Goal: Check status: Check status

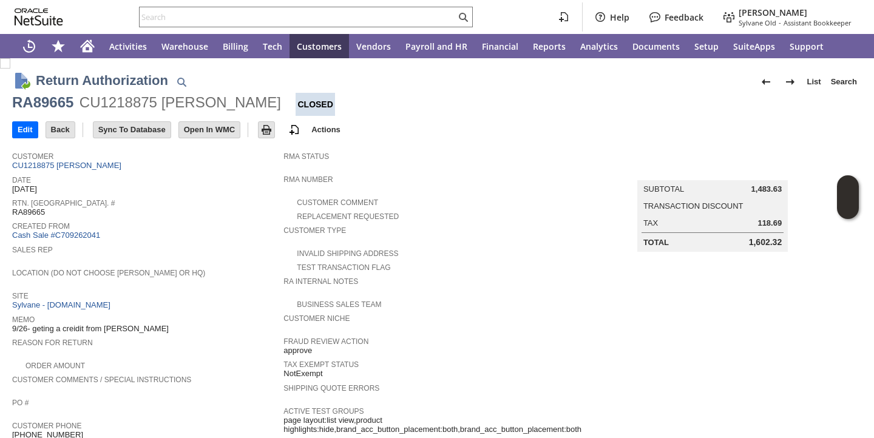
click at [44, 107] on div "RA89665" at bounding box center [42, 102] width 61 height 19
copy div "RA89665"
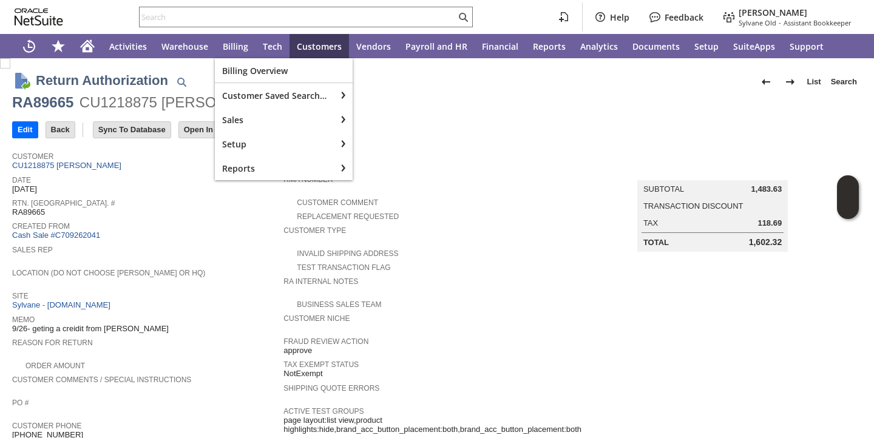
click at [248, 21] on input "text" at bounding box center [298, 17] width 316 height 15
paste input "RA89665"
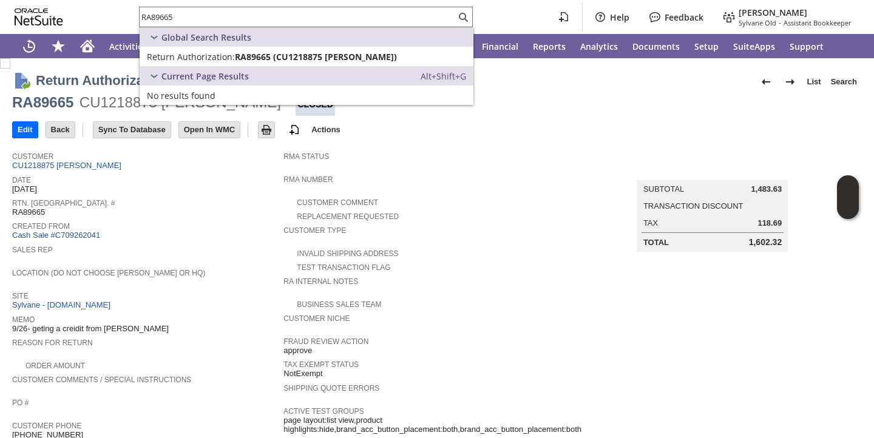
click at [218, 279] on div "Location (Do Not Choose [PERSON_NAME] or HQ)" at bounding box center [144, 276] width 265 height 22
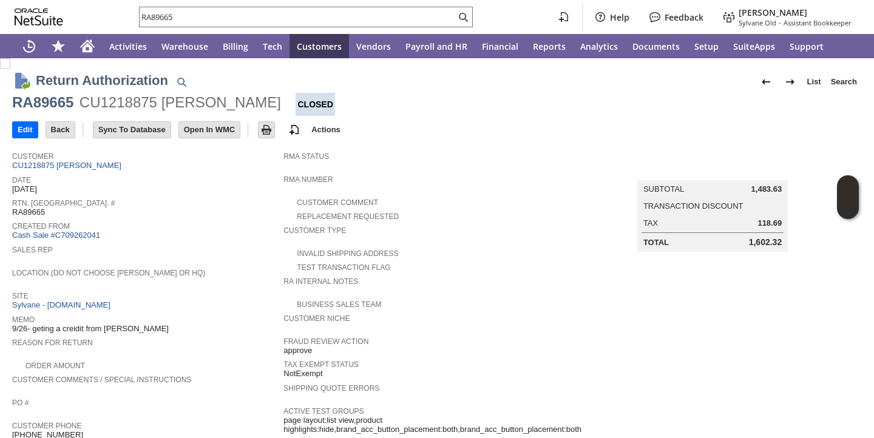
click at [247, 13] on input "RA89665" at bounding box center [298, 17] width 316 height 15
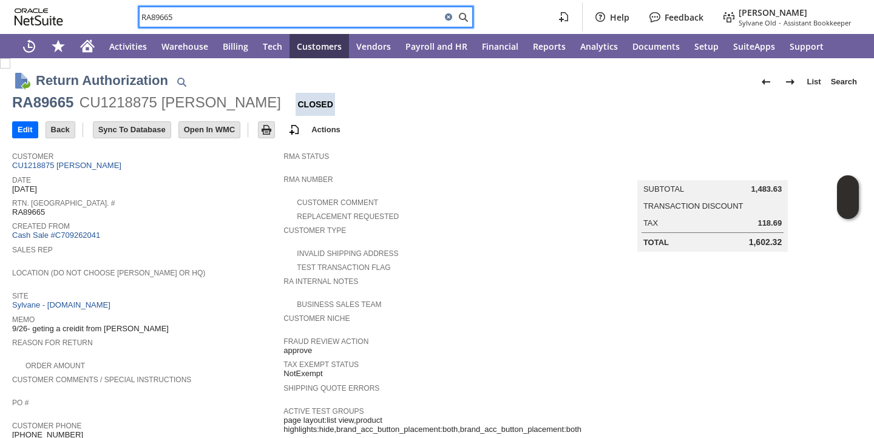
click at [247, 13] on input "RA89665" at bounding box center [291, 17] width 302 height 15
paste input "P215269"
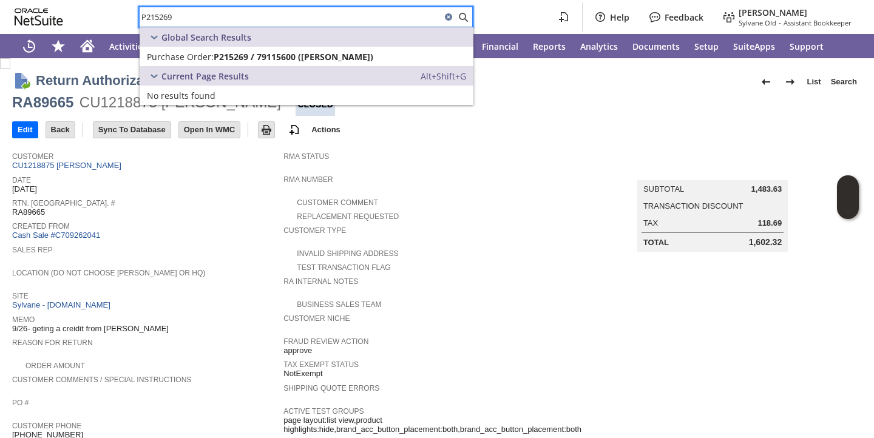
type input "P215269"
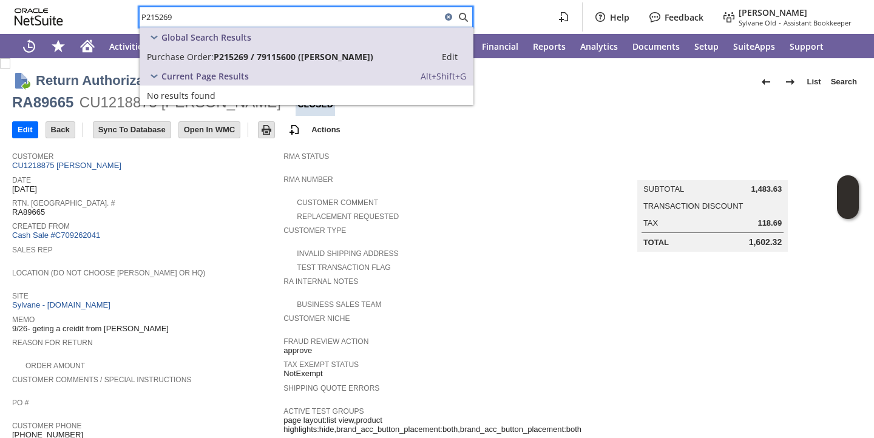
click at [215, 59] on span "P215269 / 79115600 ([PERSON_NAME])" at bounding box center [294, 57] width 160 height 12
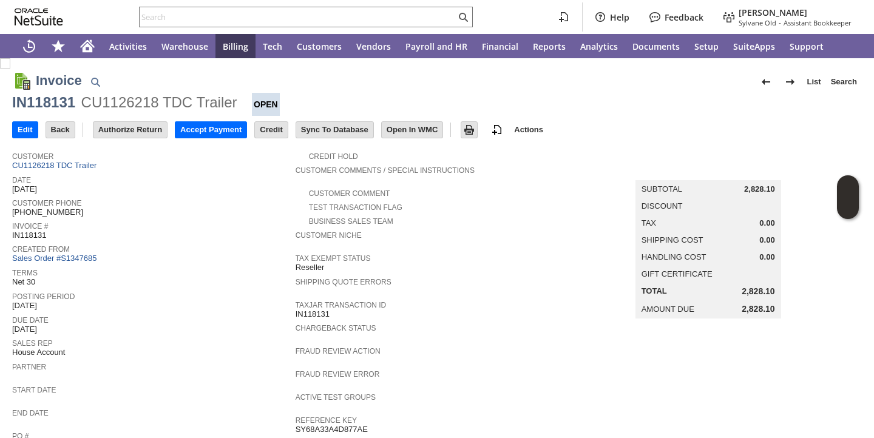
click at [211, 237] on div "Invoice # IN118131" at bounding box center [150, 230] width 277 height 22
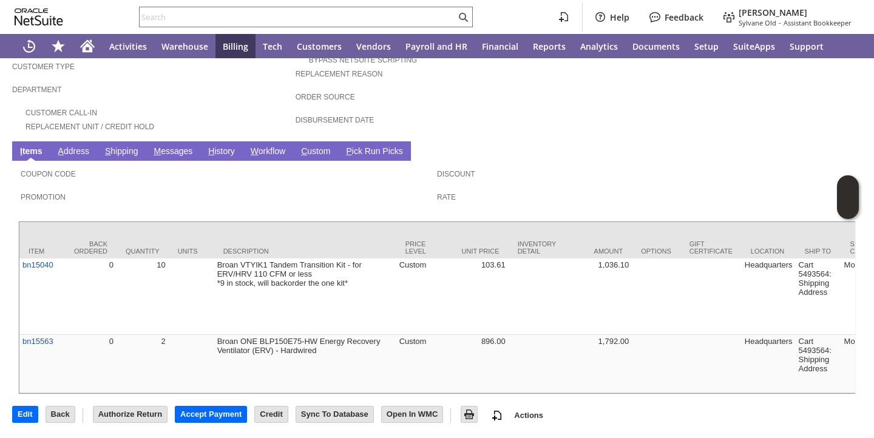
scroll to position [477, 0]
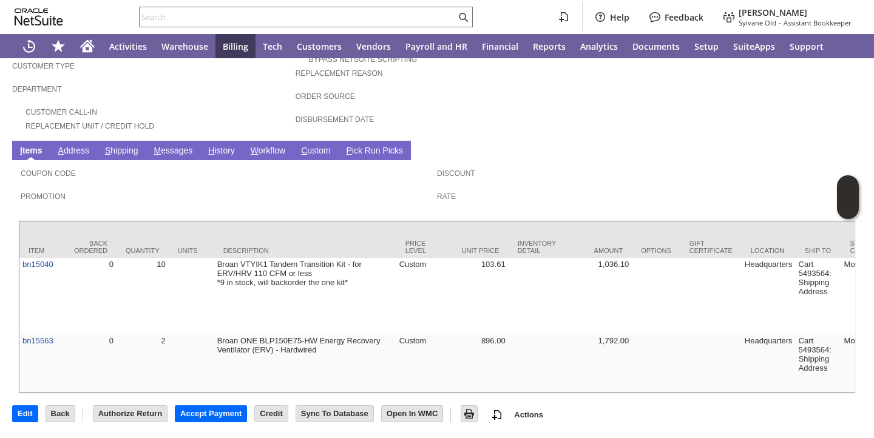
click at [130, 146] on link "S hipping" at bounding box center [121, 152] width 39 height 12
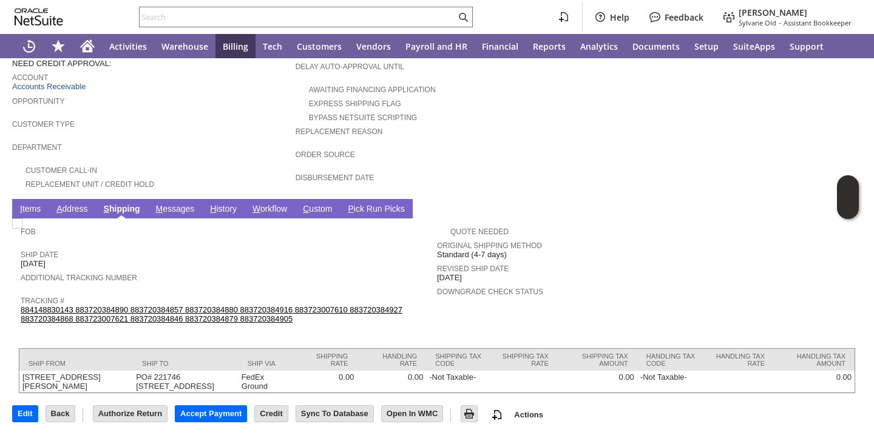
click at [28, 204] on link "I tems" at bounding box center [30, 210] width 27 height 12
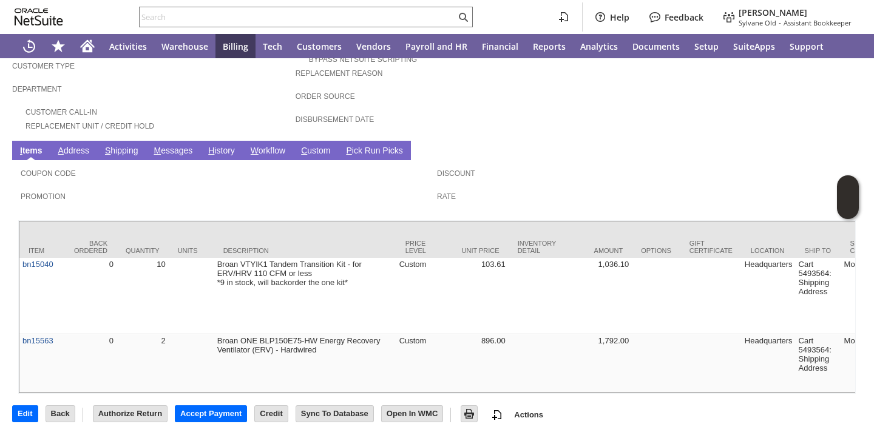
scroll to position [477, 0]
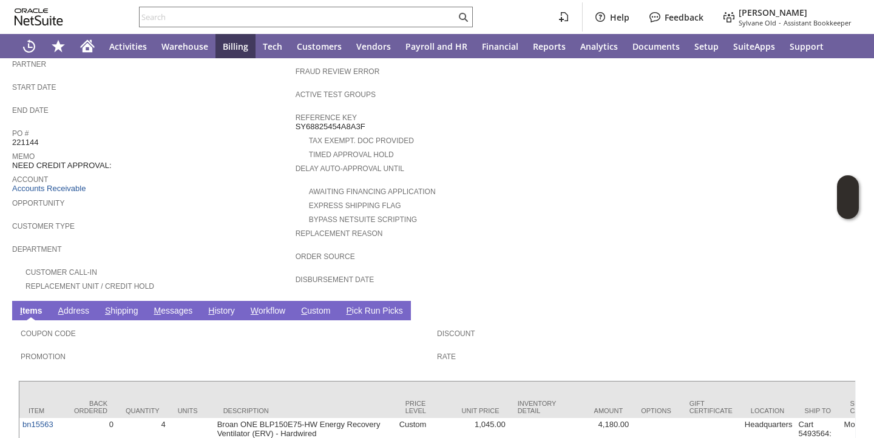
scroll to position [305, 0]
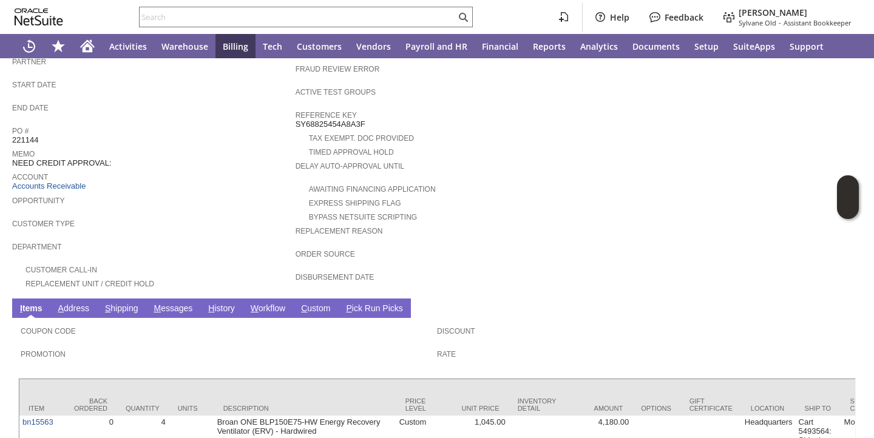
click at [222, 308] on link "H istory" at bounding box center [221, 309] width 33 height 12
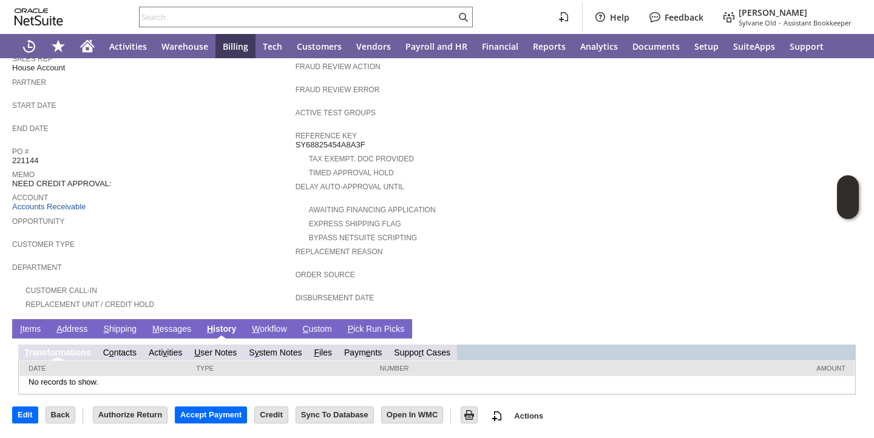
click at [259, 348] on link "S y stem Notes" at bounding box center [275, 353] width 53 height 10
click at [287, 352] on link "S y stem Notes" at bounding box center [275, 353] width 53 height 10
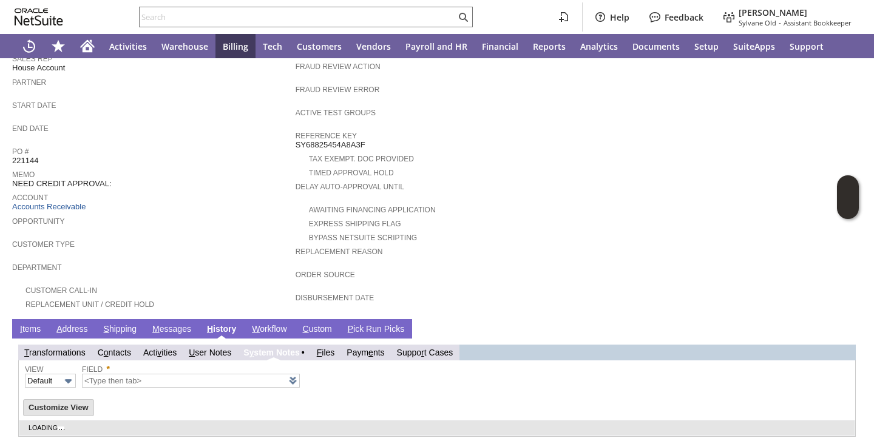
scroll to position [327, 0]
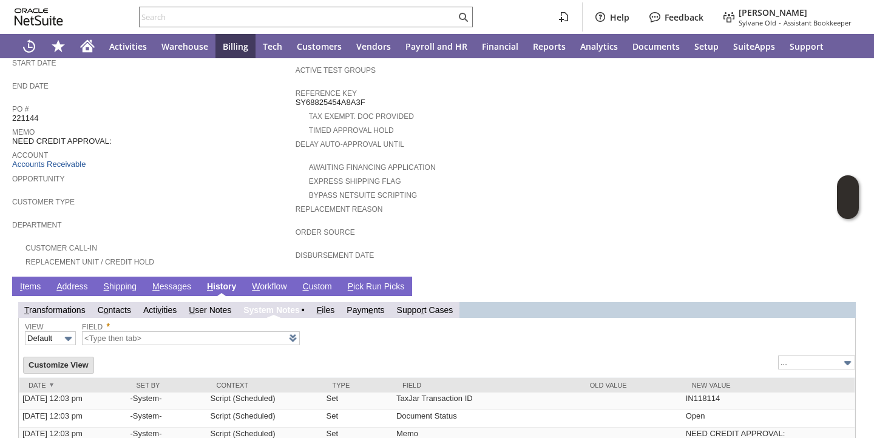
type input "1 to 25 of 63"
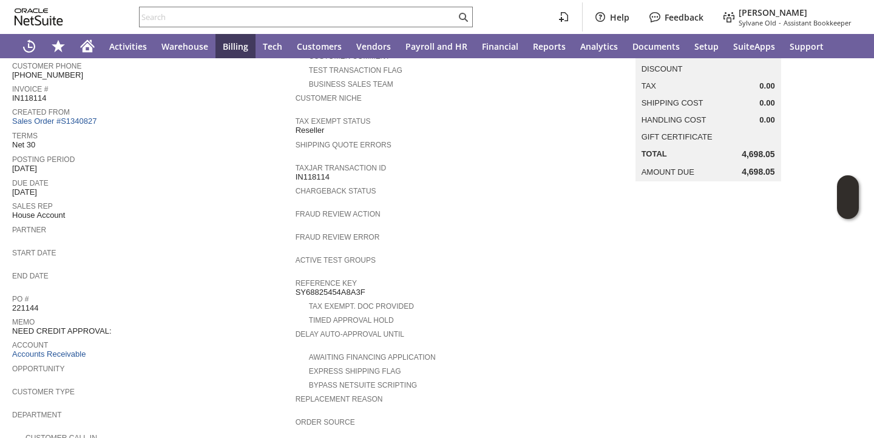
scroll to position [0, 0]
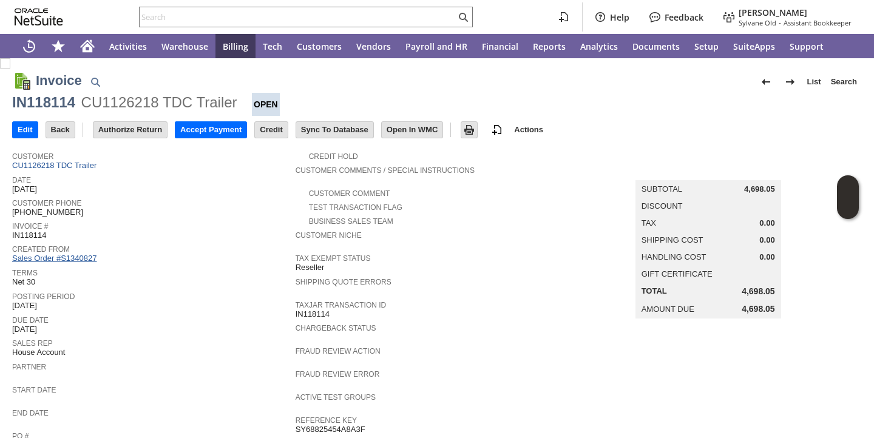
click at [93, 260] on link "Sales Order #S1340827" at bounding box center [55, 258] width 87 height 9
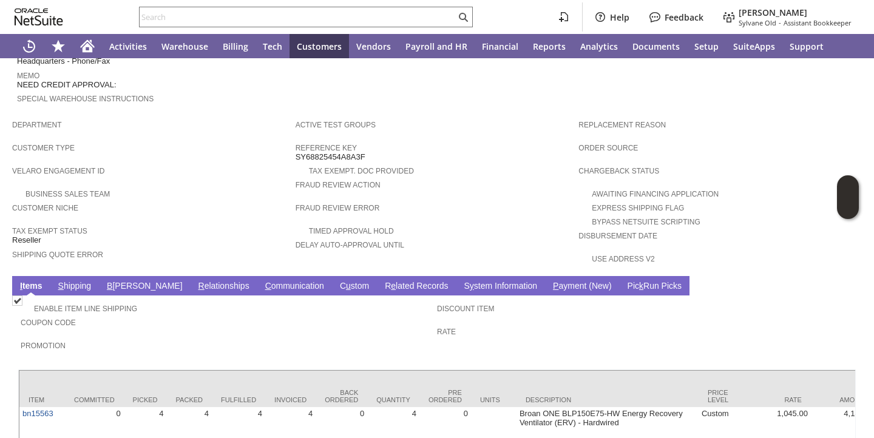
scroll to position [432, 0]
